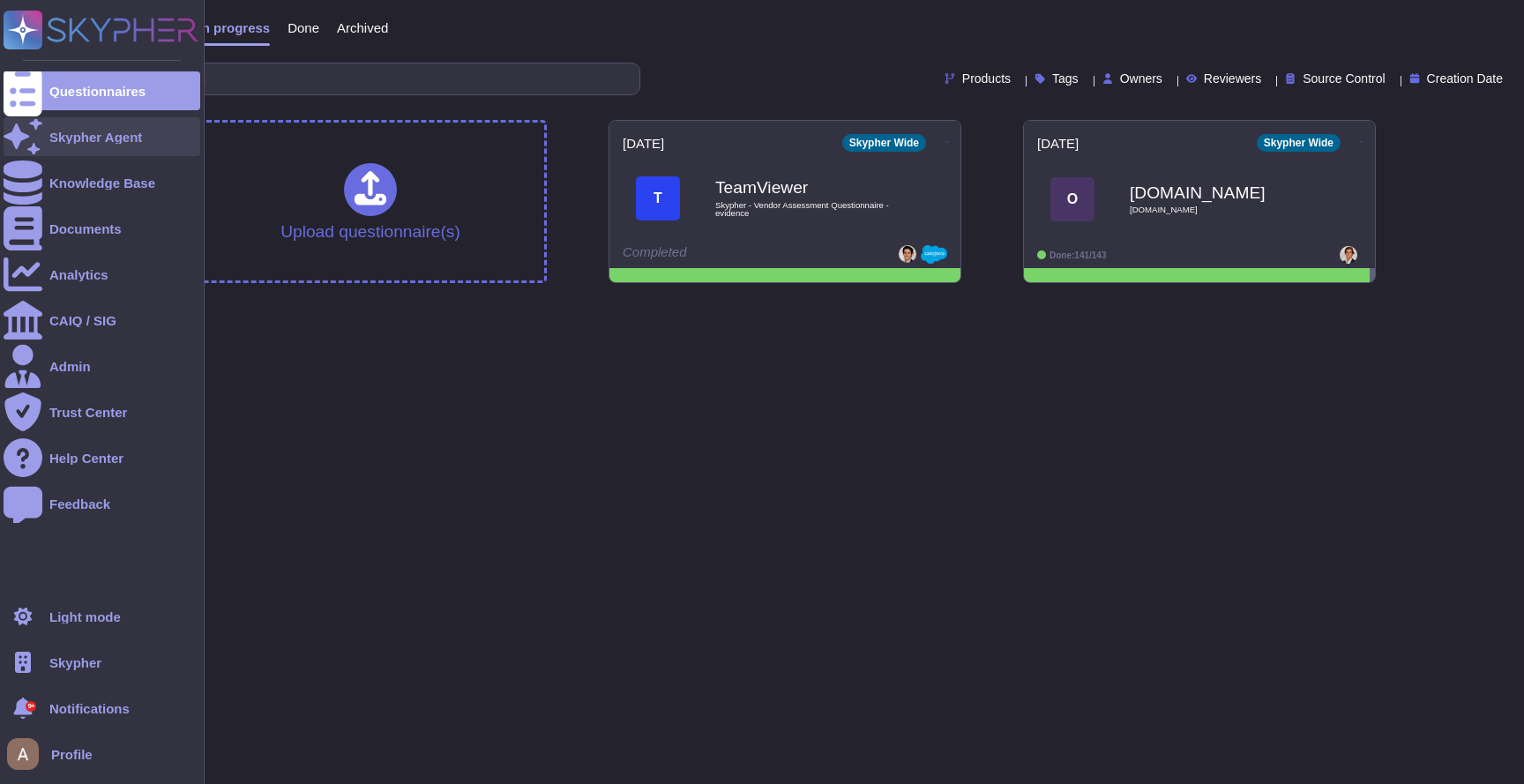
click at [27, 141] on icon at bounding box center [23, 135] width 39 height 35
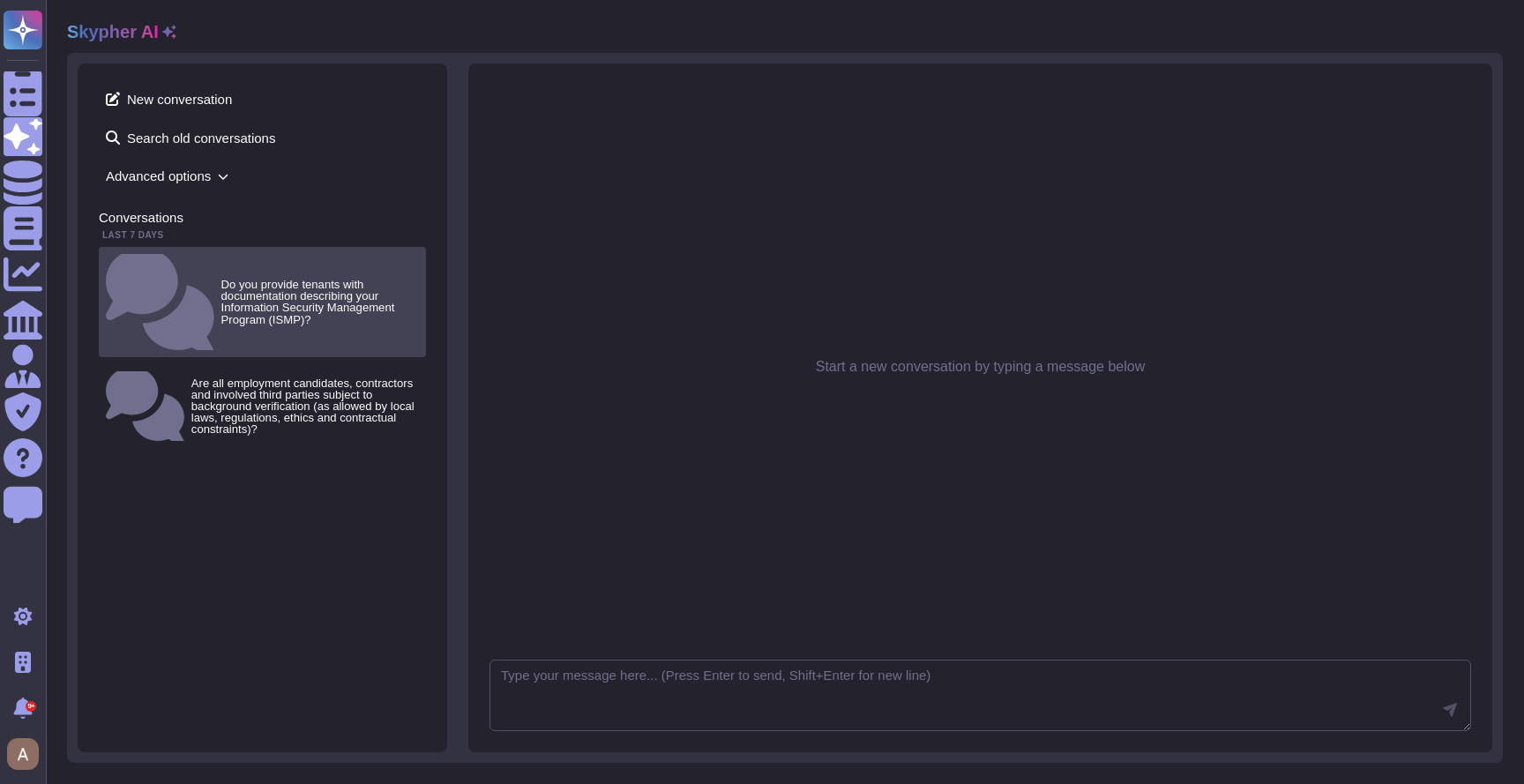
click at [222, 279] on small "Do you provide tenants with documentation describing your Information Security …" at bounding box center [320, 302] width 198 height 46
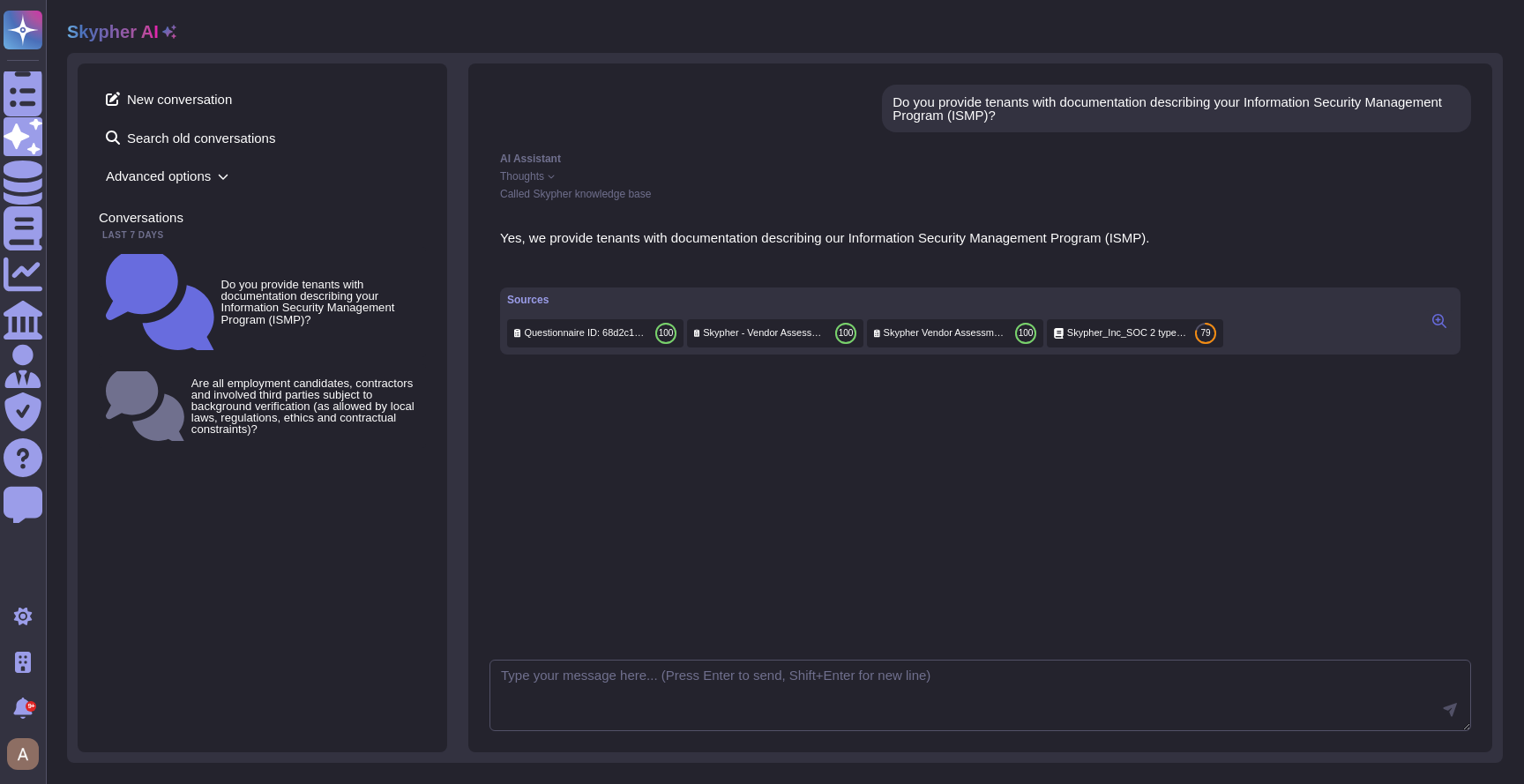
click at [1449, 331] on button at bounding box center [1439, 320] width 29 height 21
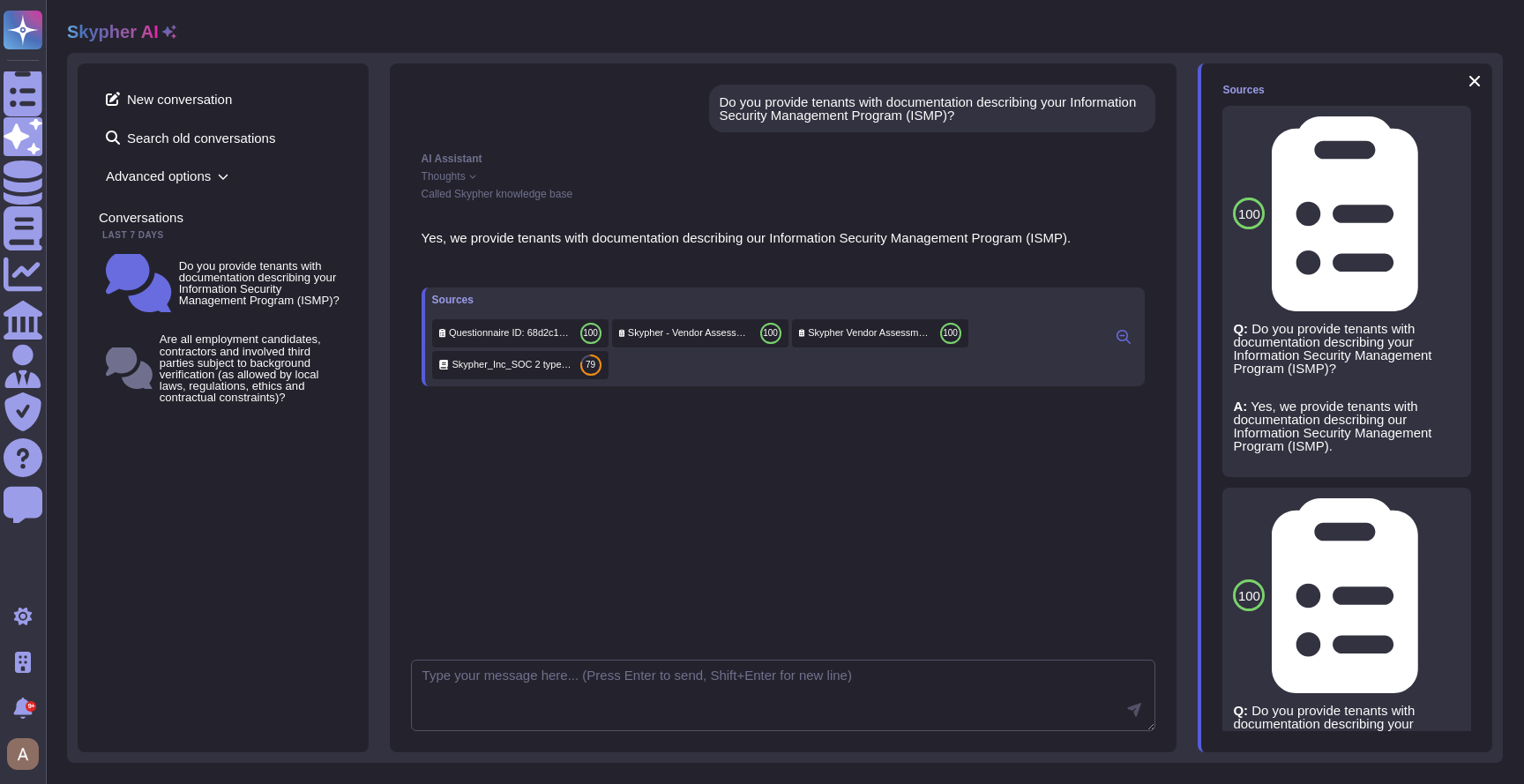
click at [1447, 131] on icon at bounding box center [1447, 131] width 0 height 0
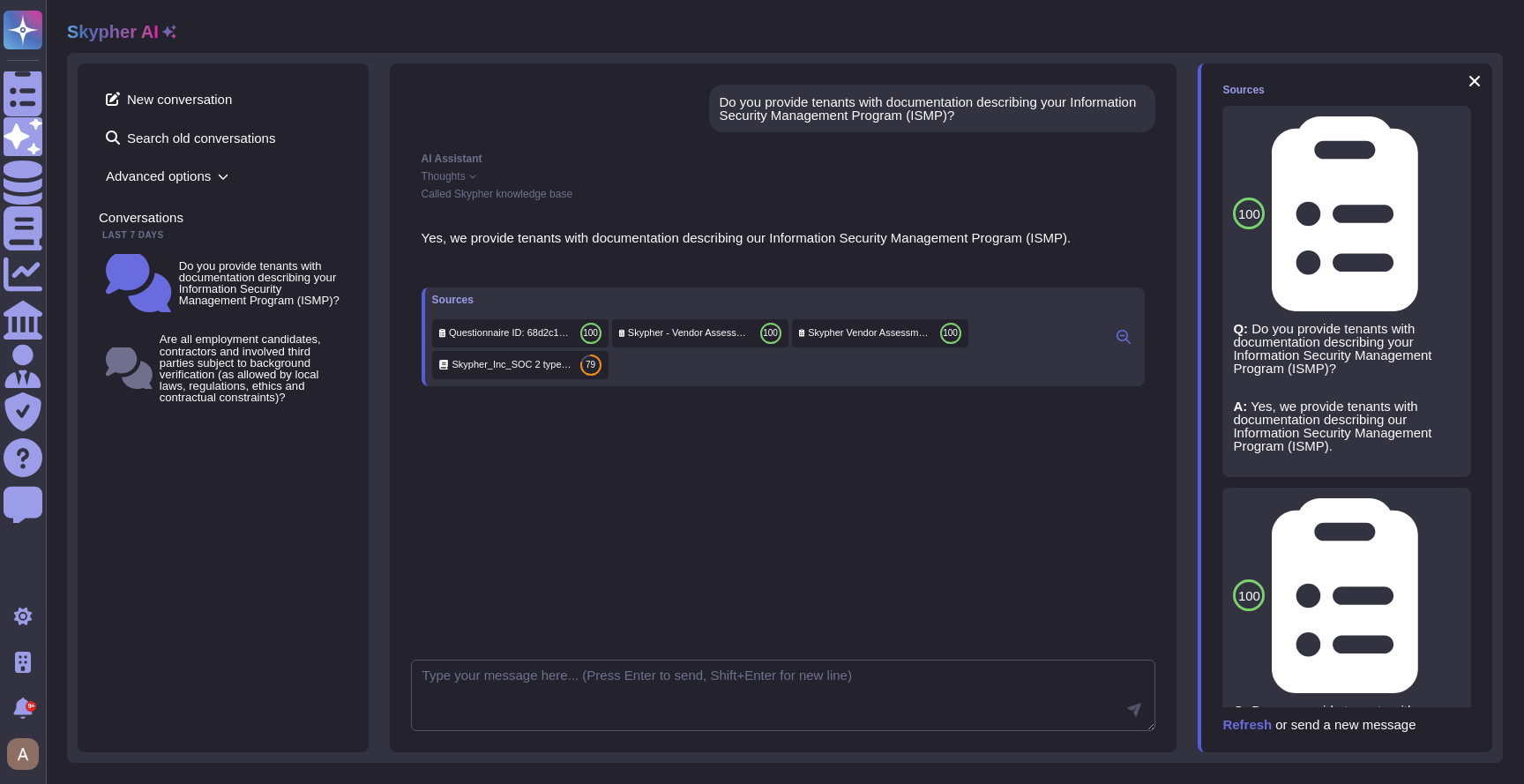
click at [1447, 512] on icon at bounding box center [1447, 512] width 0 height 0
click at [1447, 131] on icon at bounding box center [1447, 131] width 0 height 0
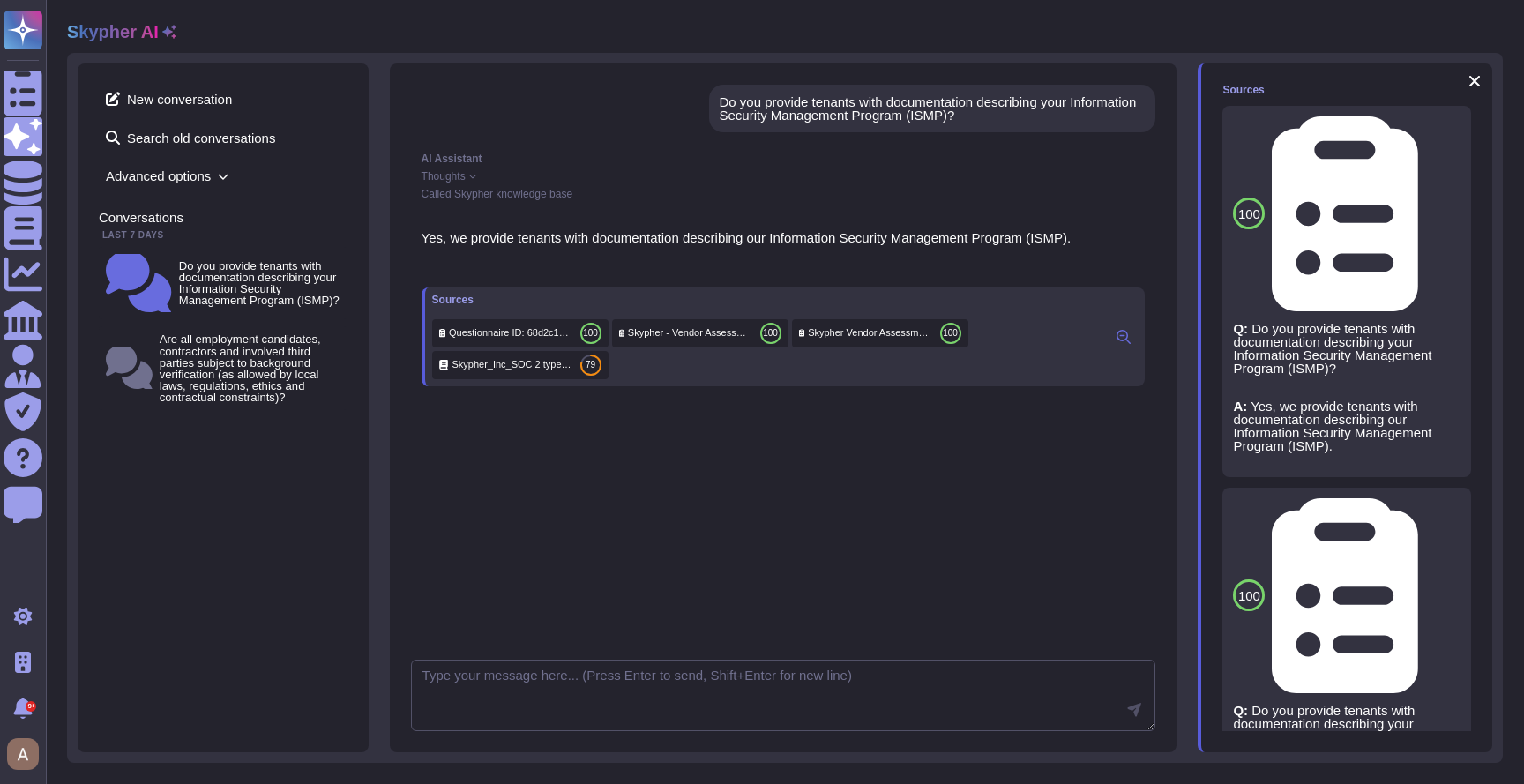
click at [1447, 131] on icon at bounding box center [1447, 131] width 0 height 0
click at [1433, 137] on button at bounding box center [1447, 131] width 29 height 29
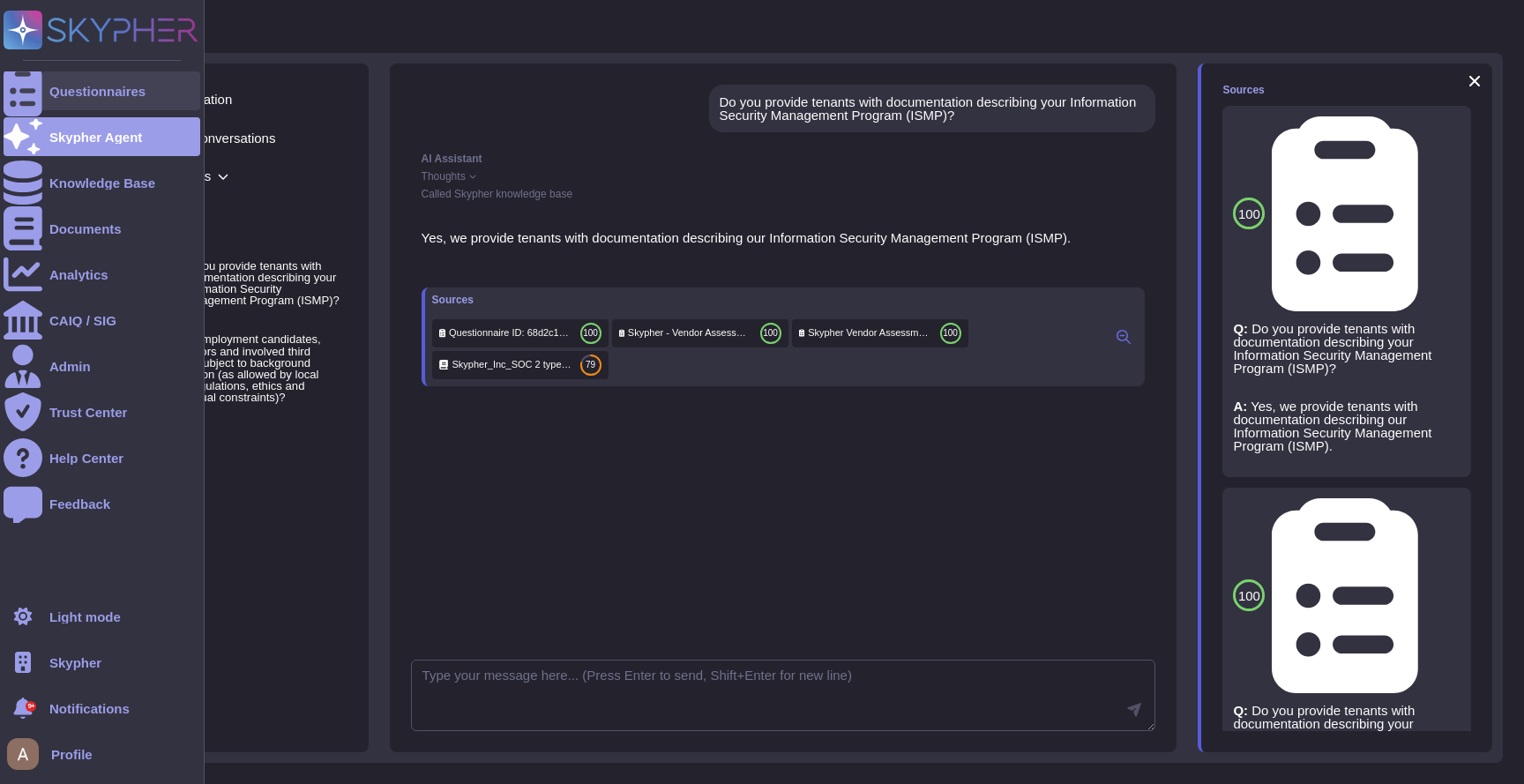
click at [26, 91] on icon at bounding box center [23, 91] width 39 height 52
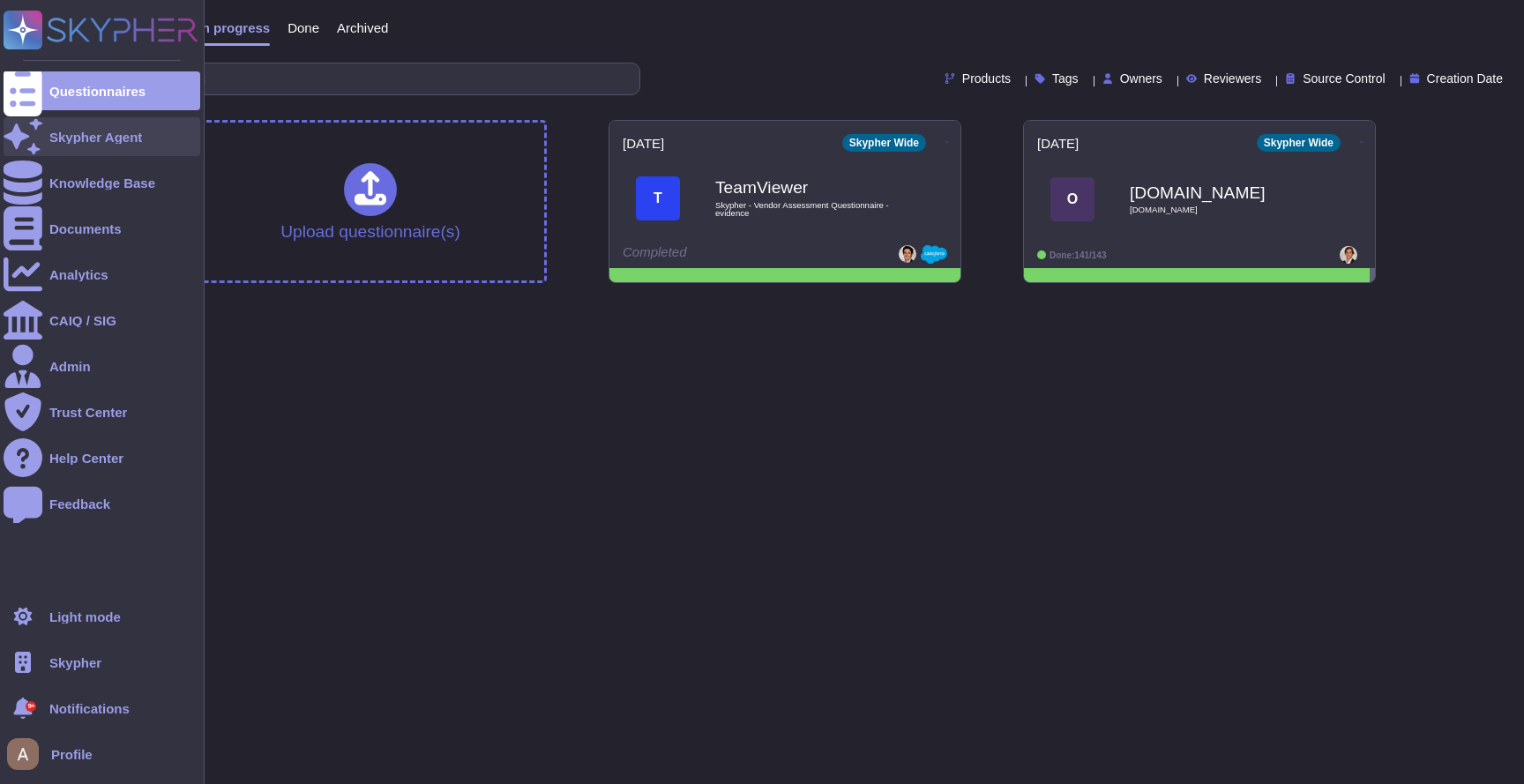
click at [45, 131] on div "Skypher Agent" at bounding box center [102, 136] width 197 height 39
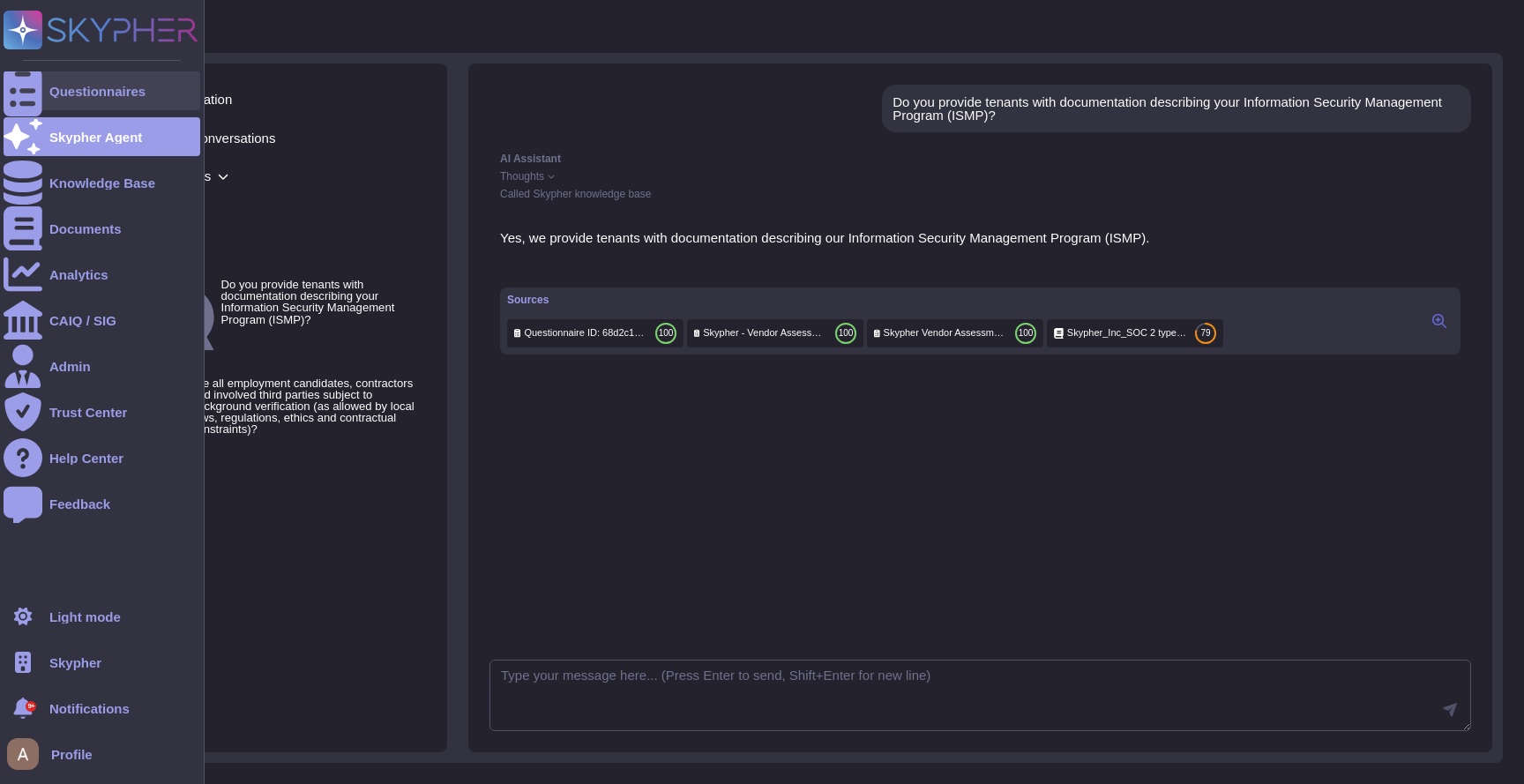
click at [26, 87] on icon at bounding box center [23, 91] width 39 height 52
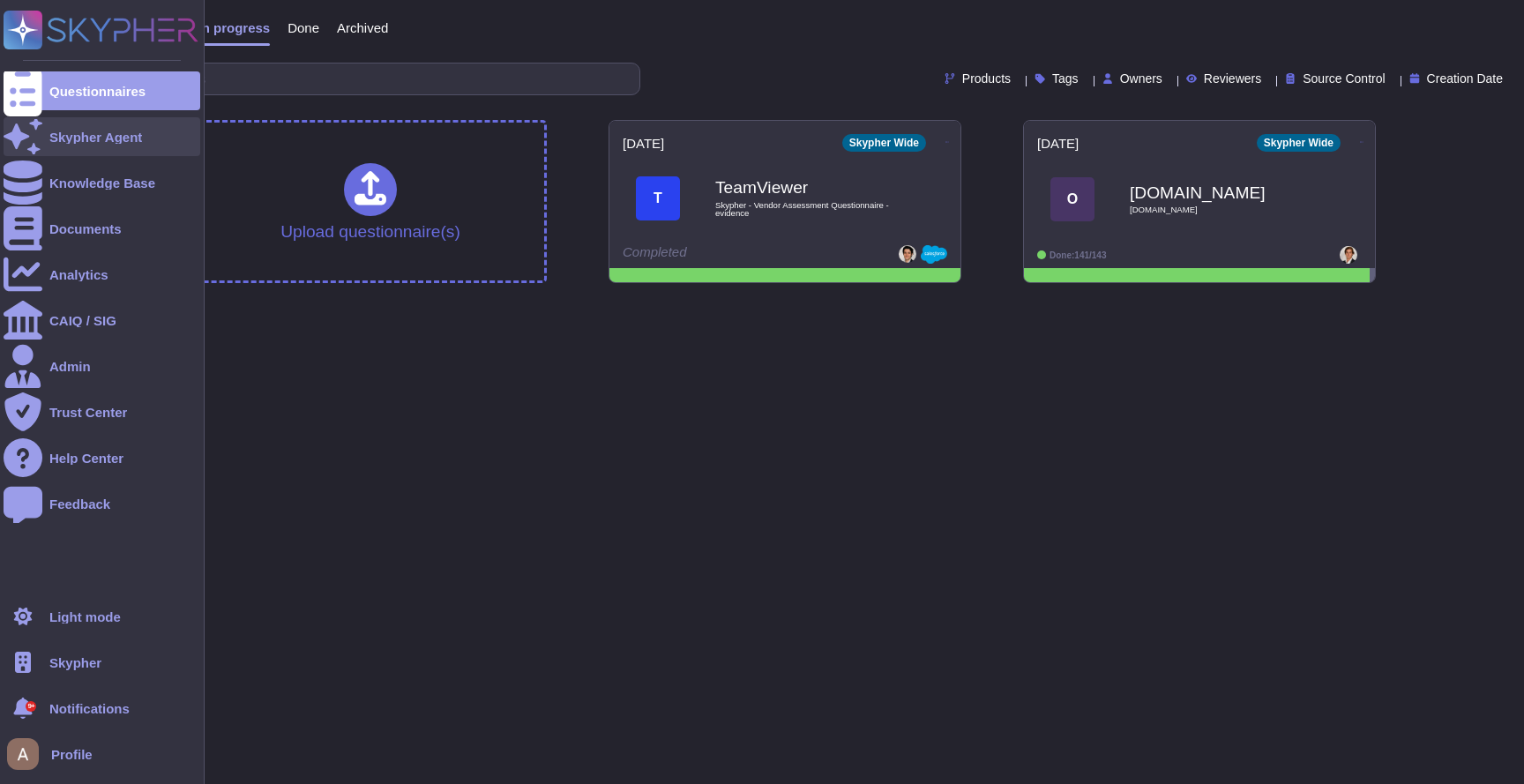
click at [50, 144] on div "Skypher Agent" at bounding box center [102, 136] width 197 height 39
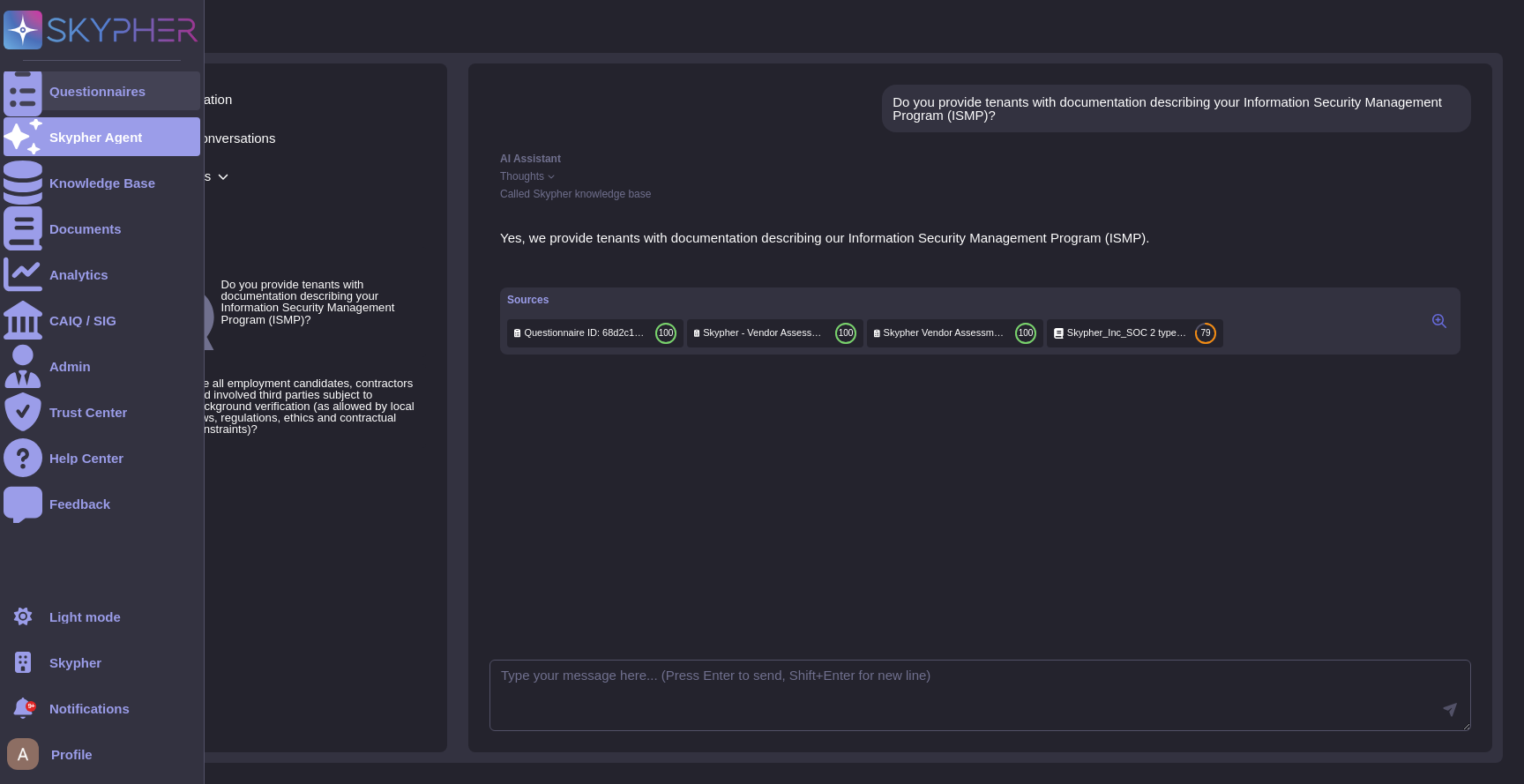
click at [33, 97] on div at bounding box center [23, 90] width 39 height 39
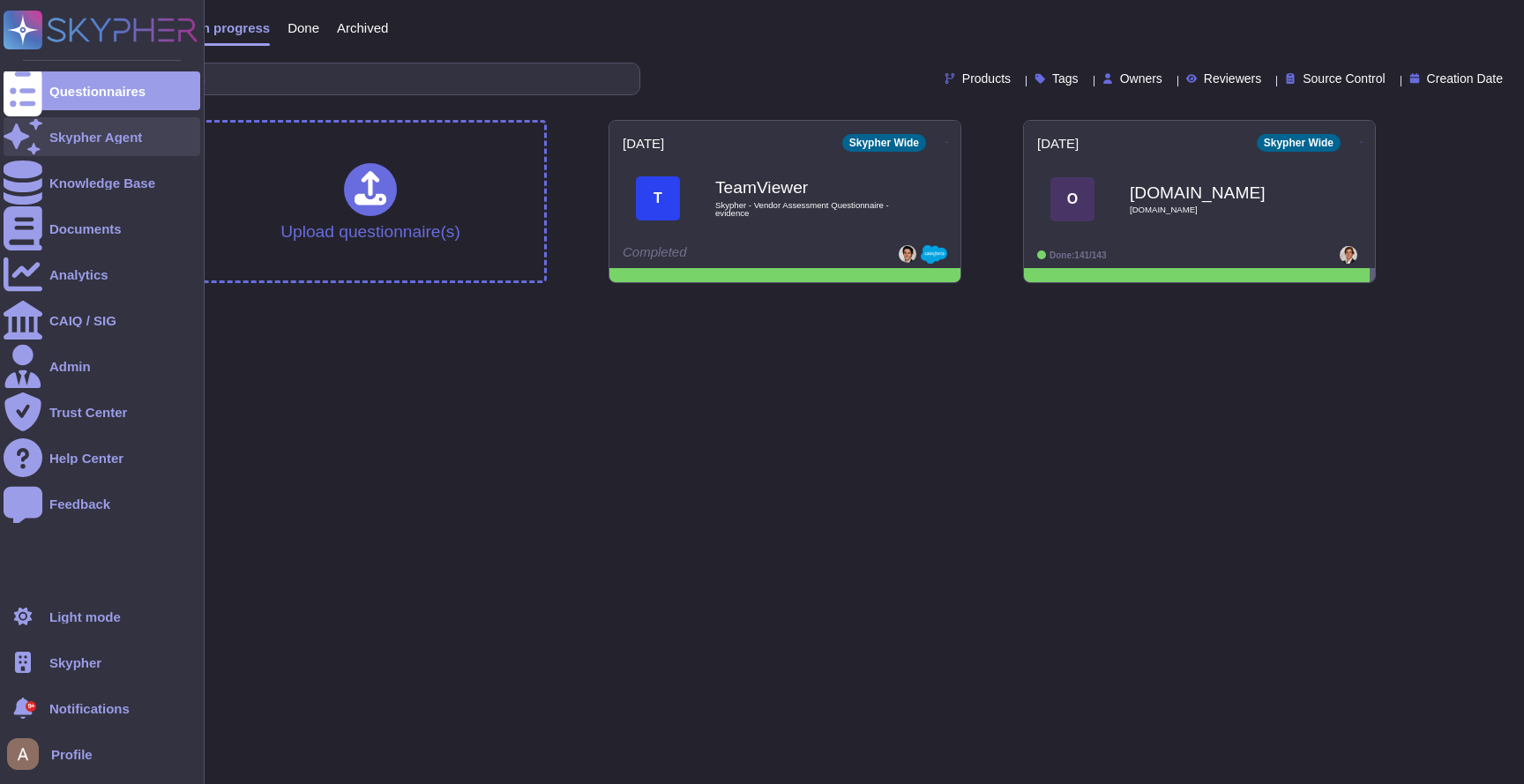
click at [81, 137] on div "Skypher Agent" at bounding box center [96, 136] width 93 height 13
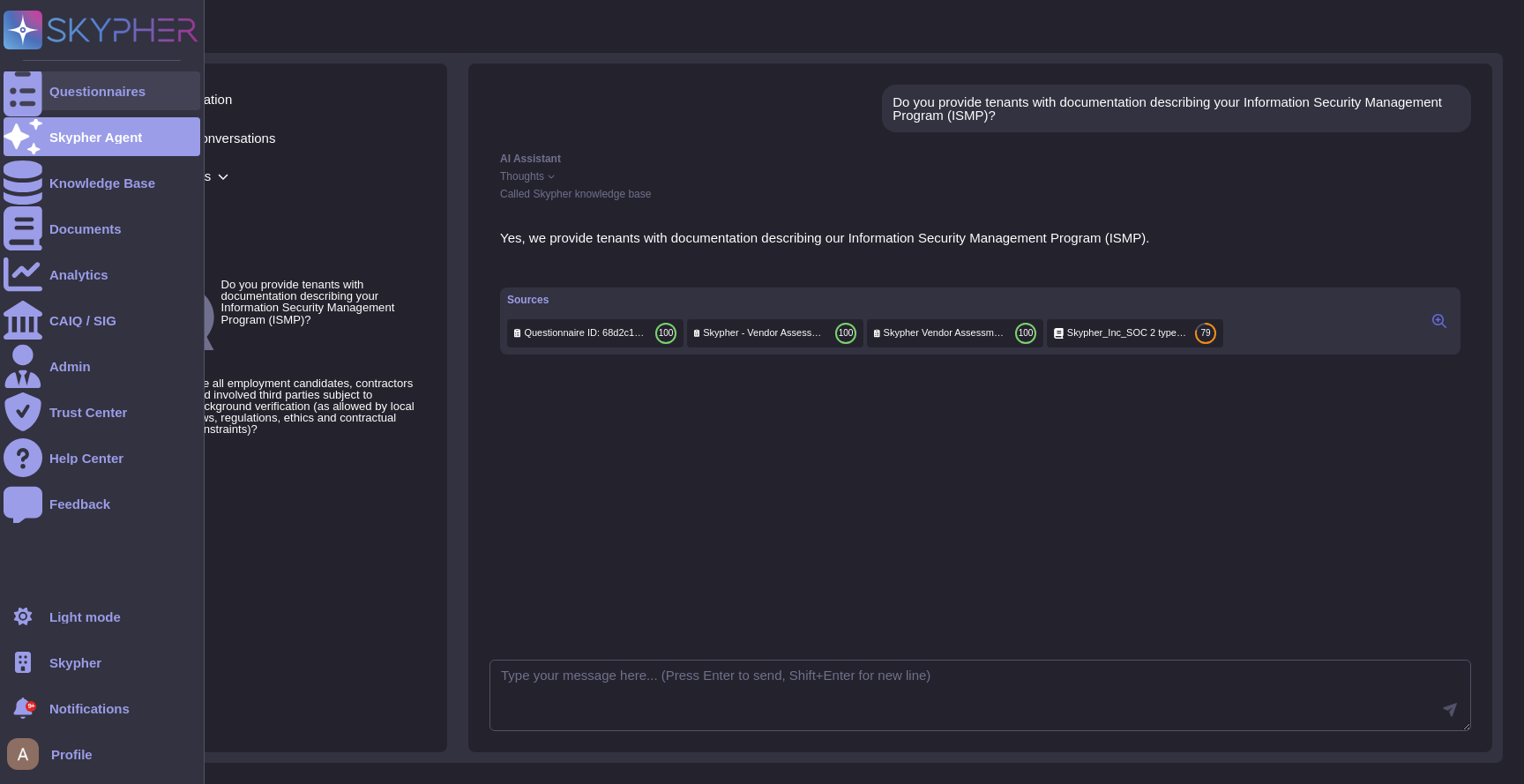
click at [26, 102] on div at bounding box center [23, 90] width 39 height 39
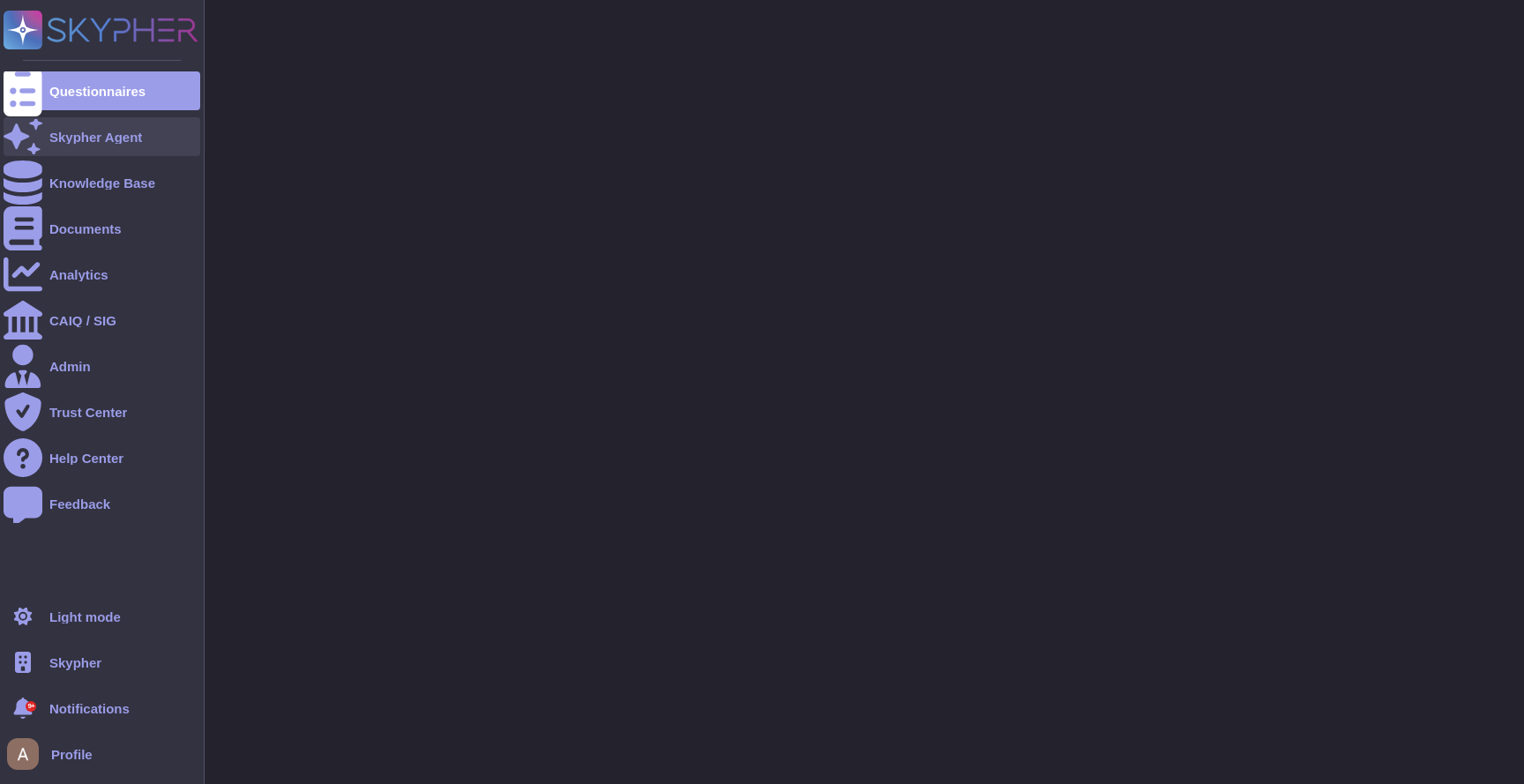
click at [42, 141] on div at bounding box center [23, 136] width 39 height 39
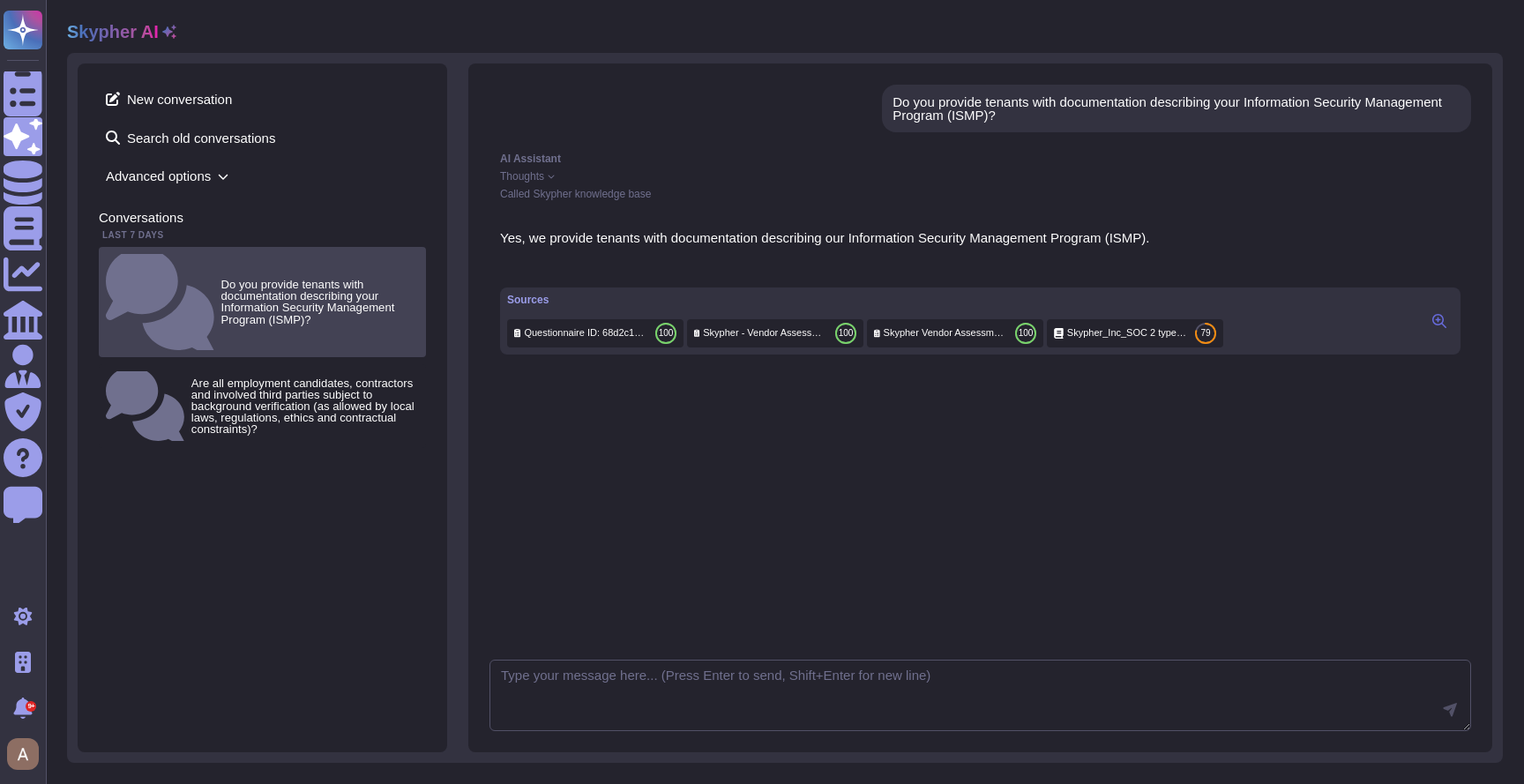
click at [284, 279] on small "Do you provide tenants with documentation describing your Information Security …" at bounding box center [320, 302] width 198 height 46
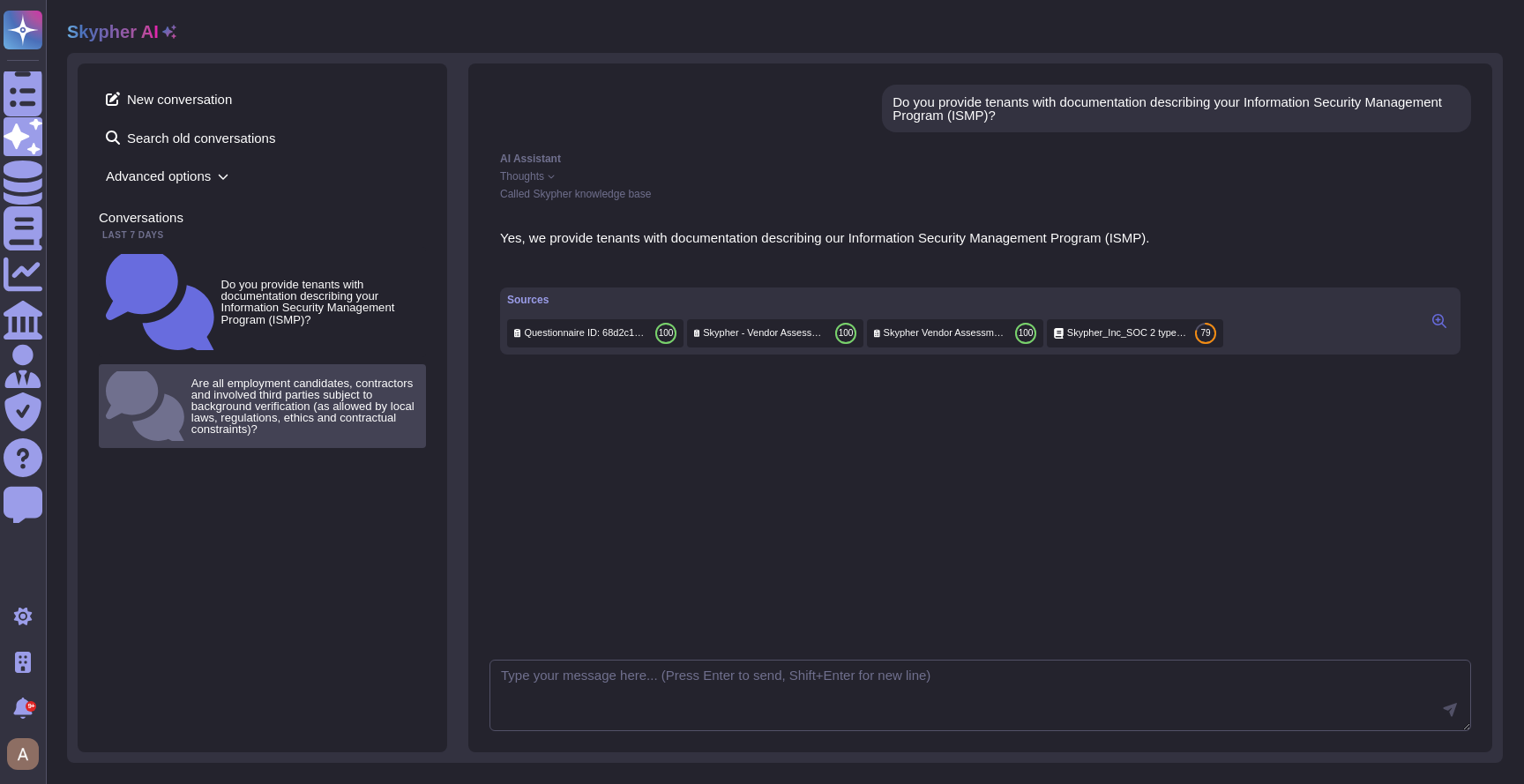
click at [265, 378] on small "Are all employment candidates, contractors and involved third parties subject t…" at bounding box center [306, 406] width 227 height 58
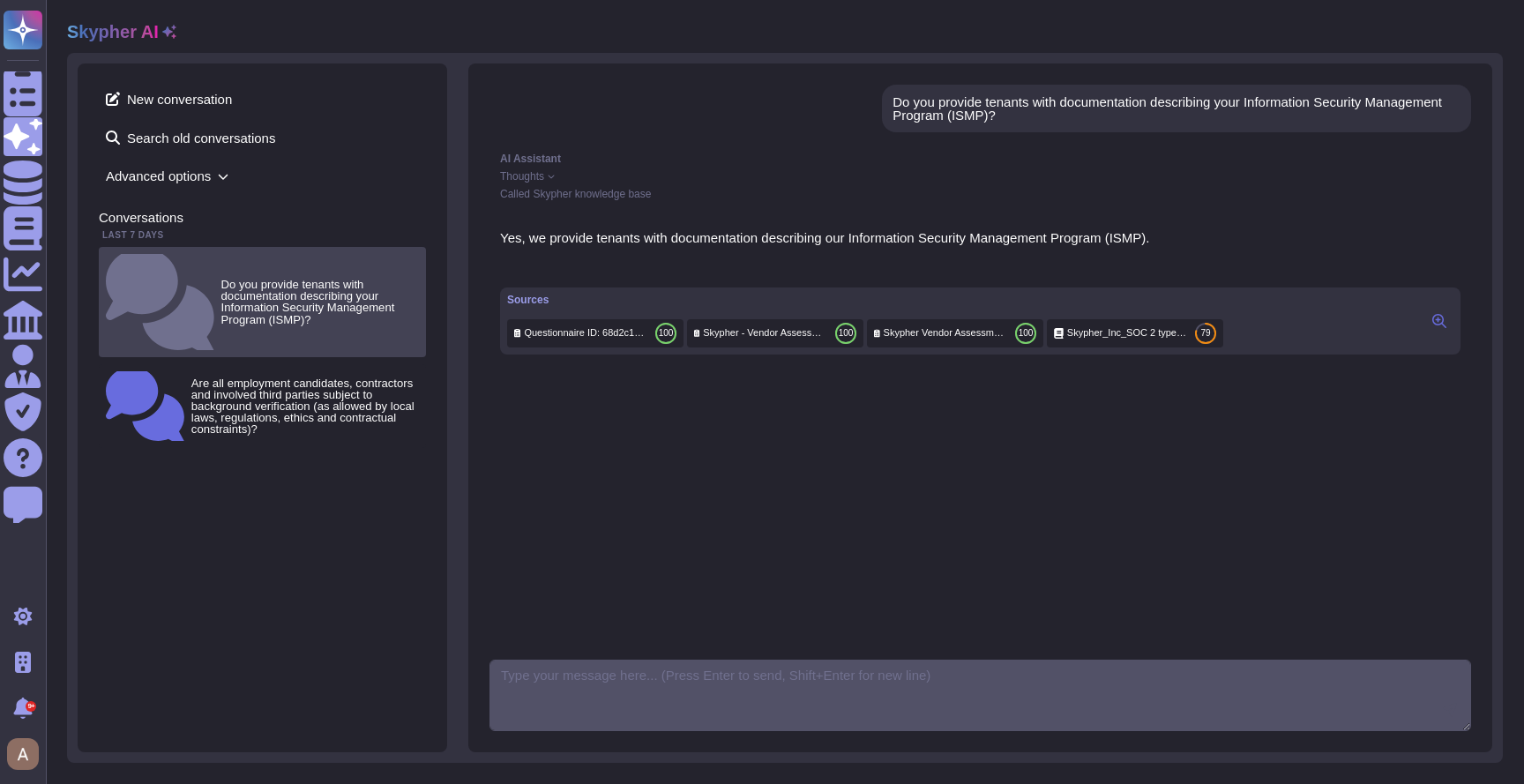
click at [263, 279] on small "Do you provide tenants with documentation describing your Information Security …" at bounding box center [320, 302] width 198 height 46
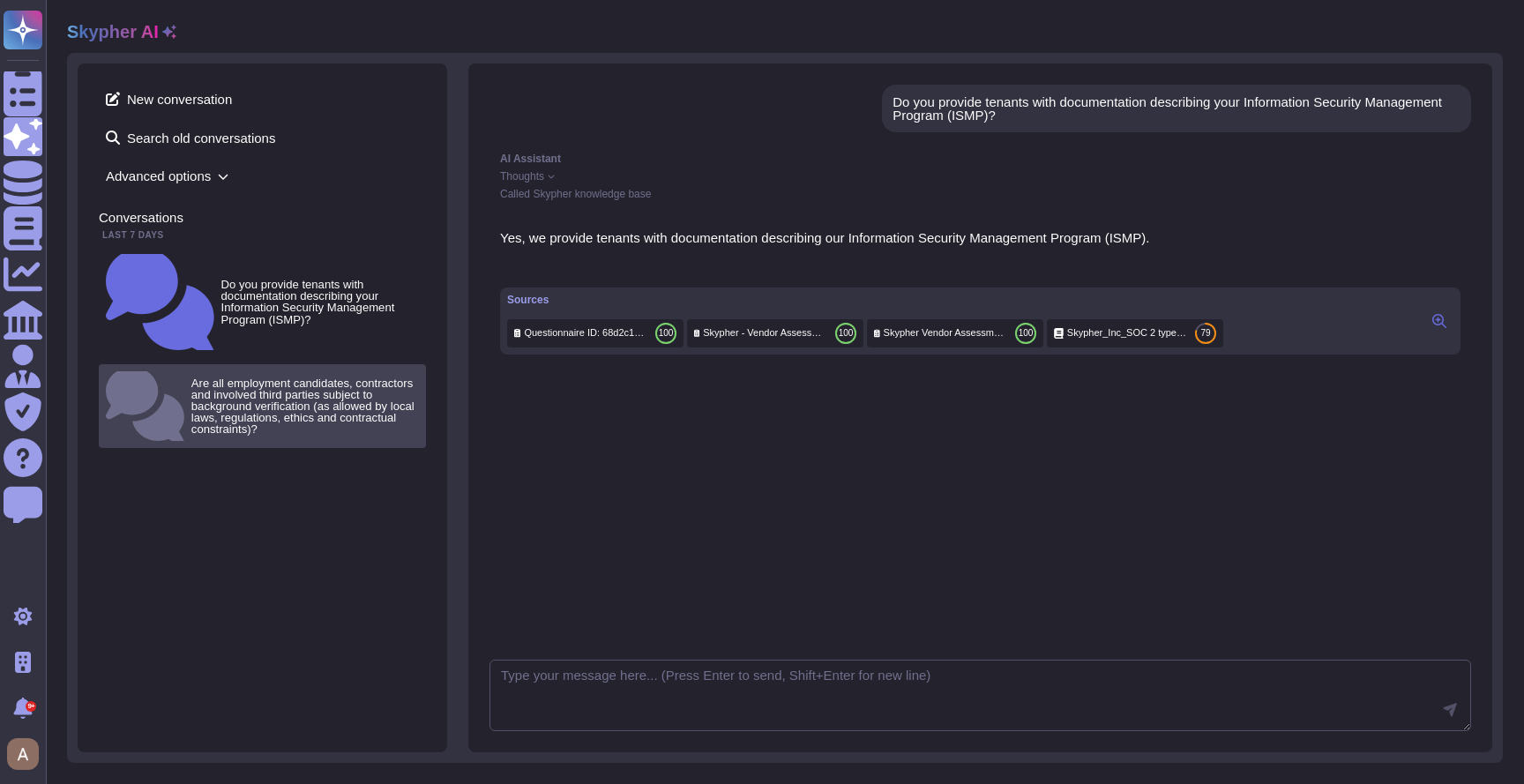
click at [216, 378] on small "Are all employment candidates, contractors and involved third parties subject t…" at bounding box center [306, 406] width 227 height 58
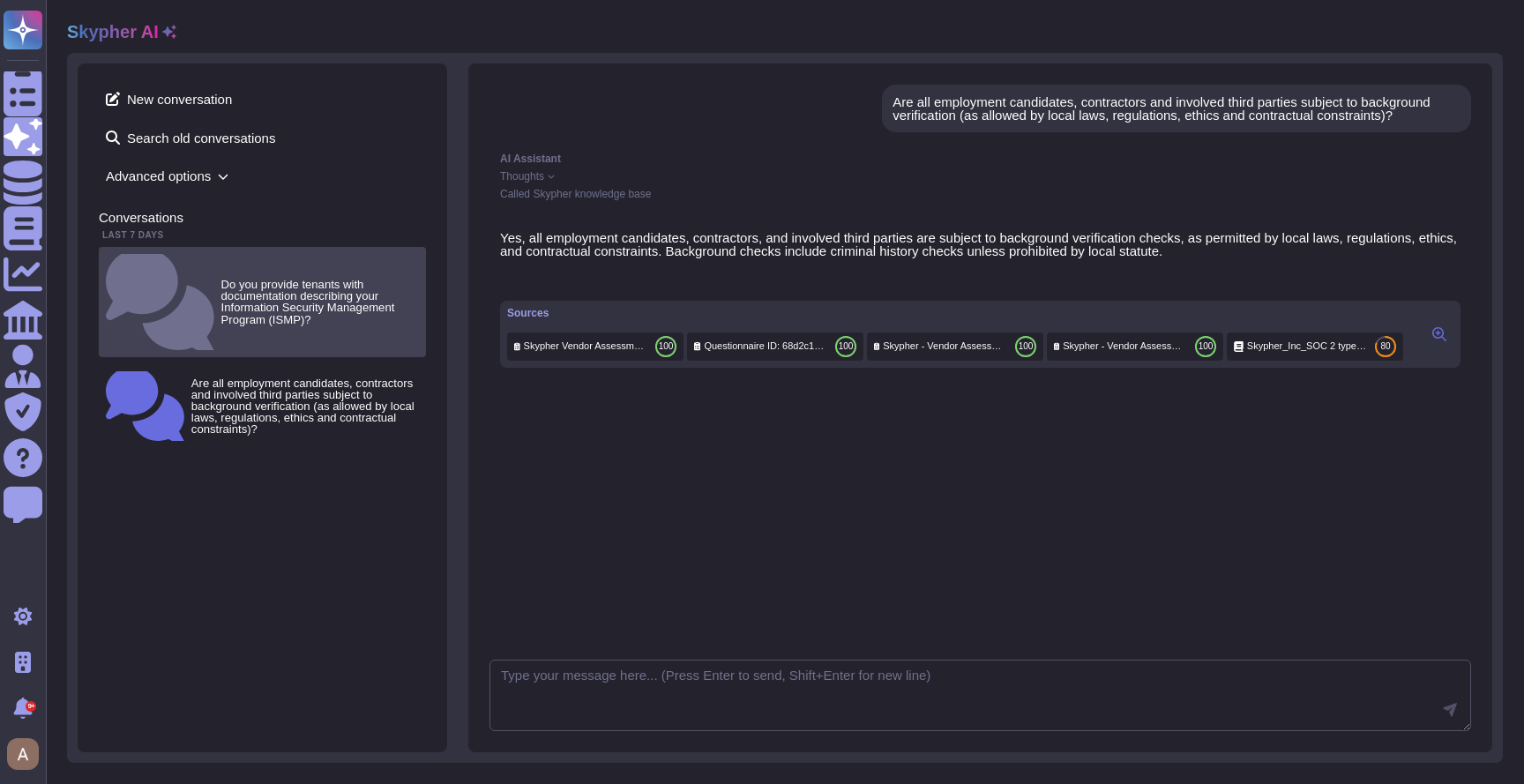
click at [222, 282] on small "Do you provide tenants with documentation describing your Information Security …" at bounding box center [320, 302] width 198 height 46
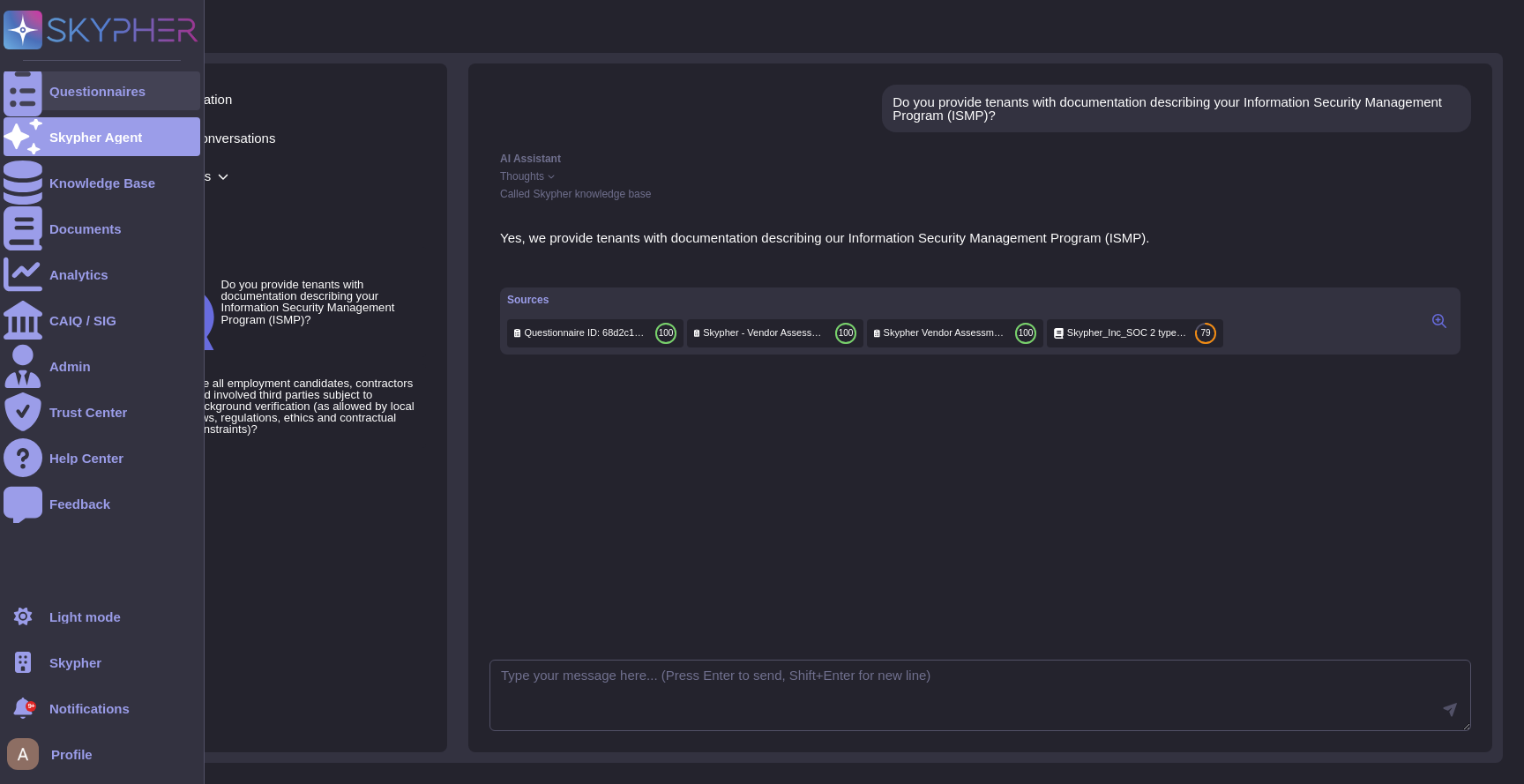
click at [51, 99] on div "Questionnaires" at bounding box center [102, 90] width 197 height 39
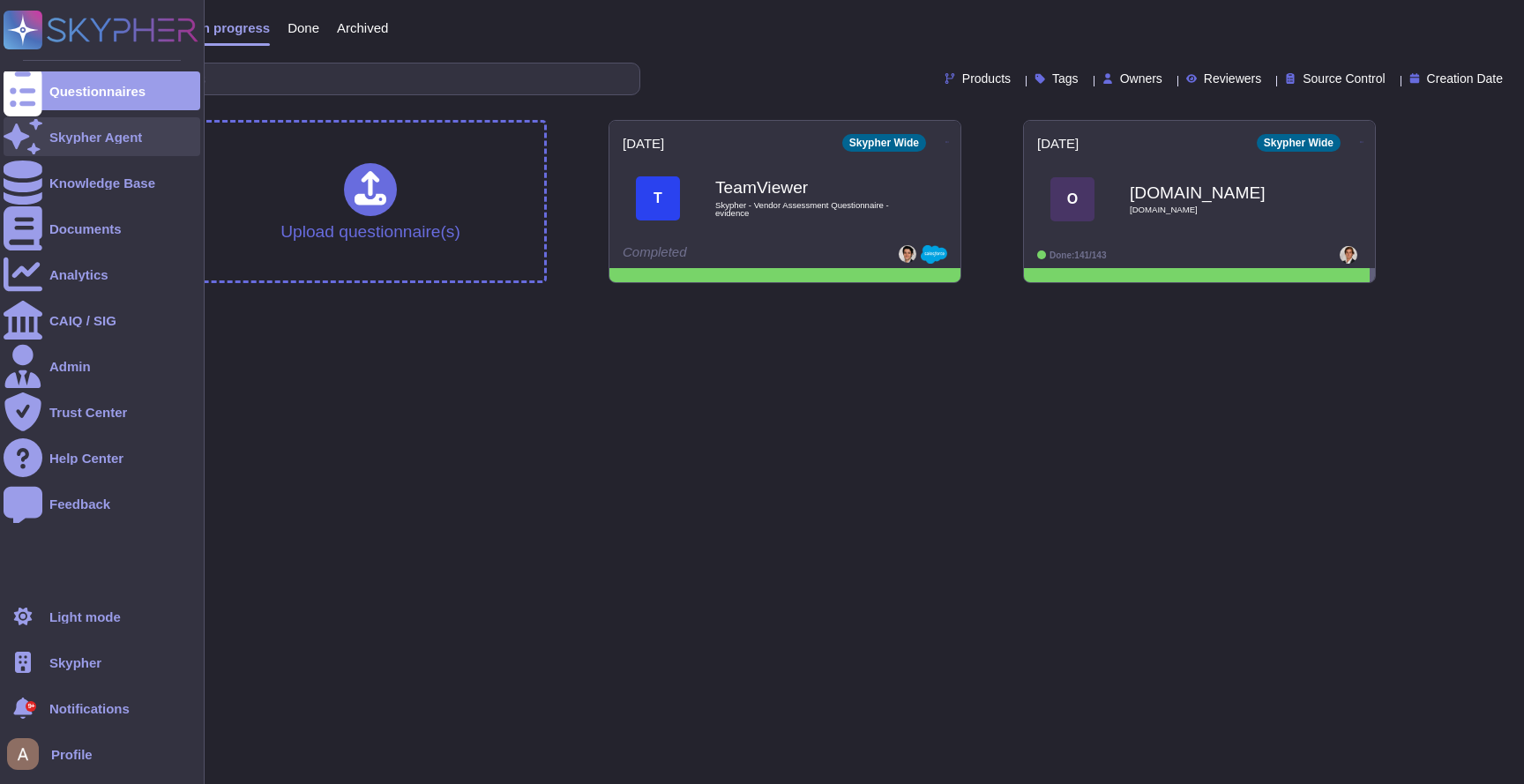
click at [58, 126] on div "Skypher Agent" at bounding box center [102, 136] width 197 height 39
